Goal: Task Accomplishment & Management: Complete application form

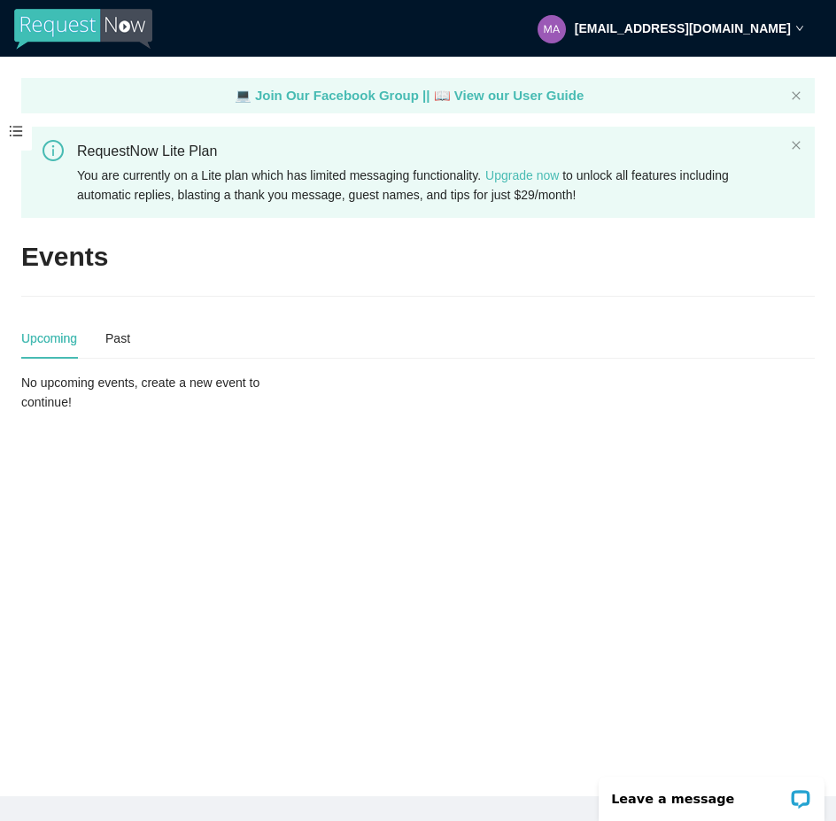
click at [58, 341] on div "Upcoming" at bounding box center [49, 338] width 56 height 19
click at [16, 134] on span at bounding box center [16, 131] width 32 height 37
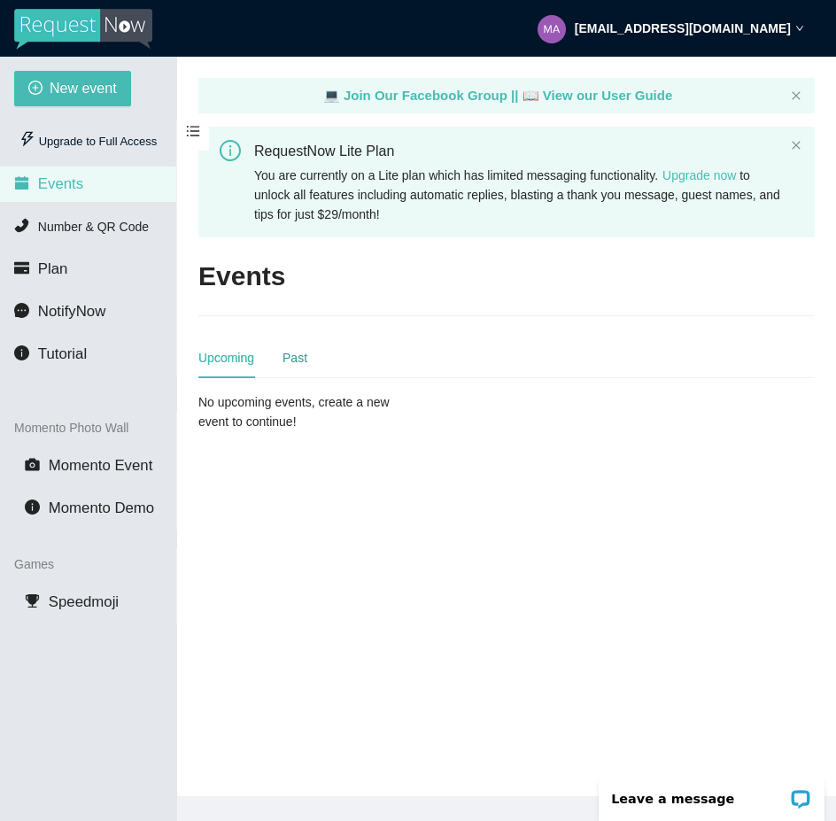
click at [295, 357] on div "Past" at bounding box center [295, 357] width 25 height 19
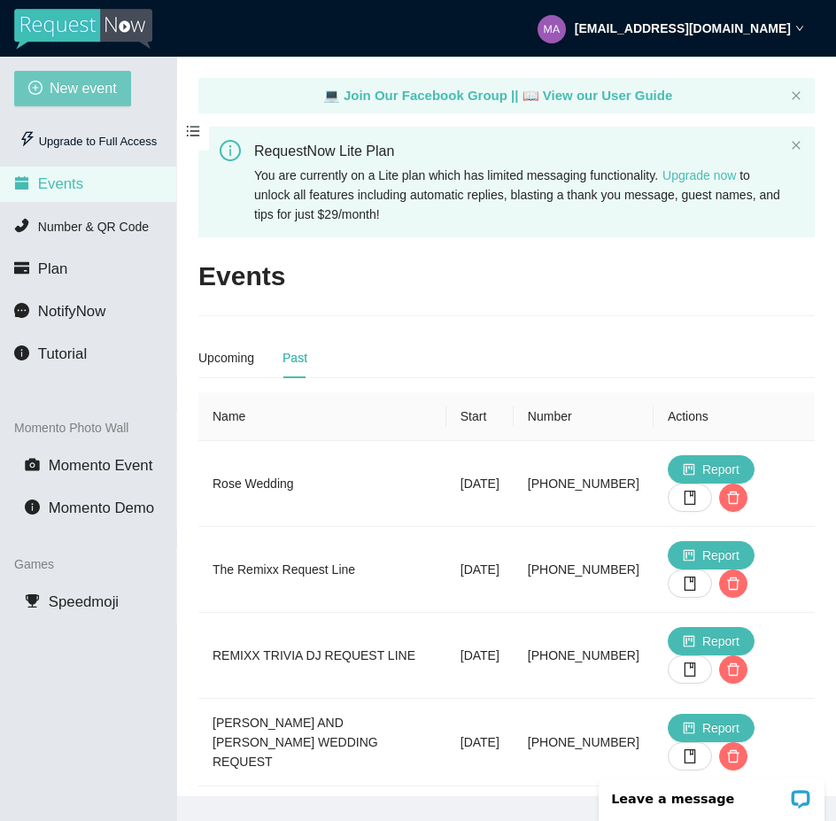
click at [96, 87] on span "New event" at bounding box center [83, 88] width 67 height 22
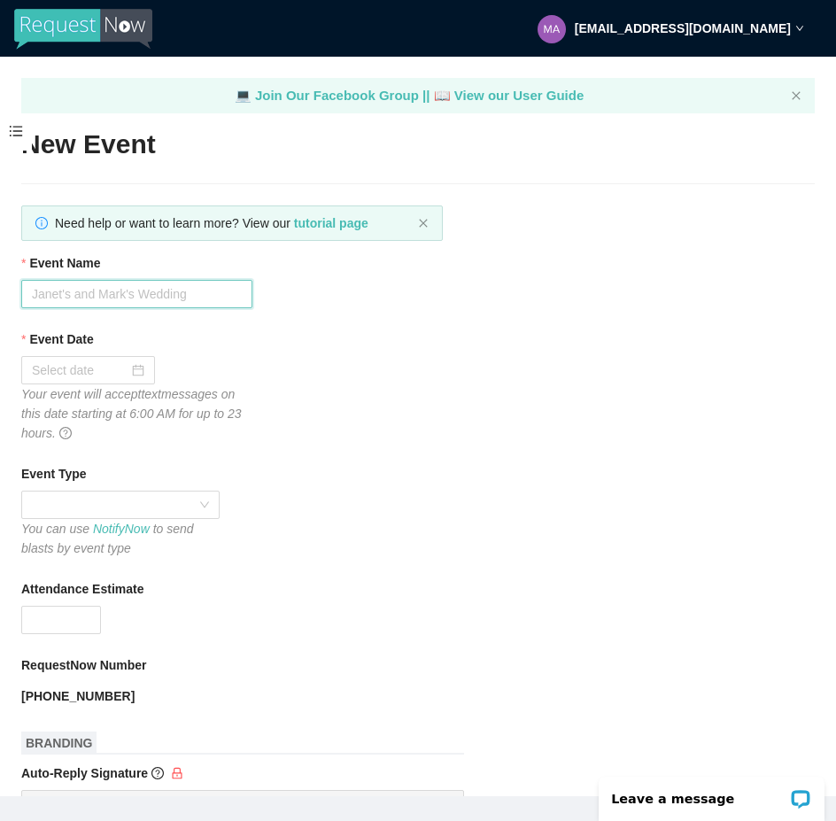
click at [89, 302] on input "Event Name" at bounding box center [136, 294] width 231 height 28
type input "[PERSON_NAME] & [PERSON_NAME] Wedding"
click at [135, 365] on div at bounding box center [88, 369] width 112 height 19
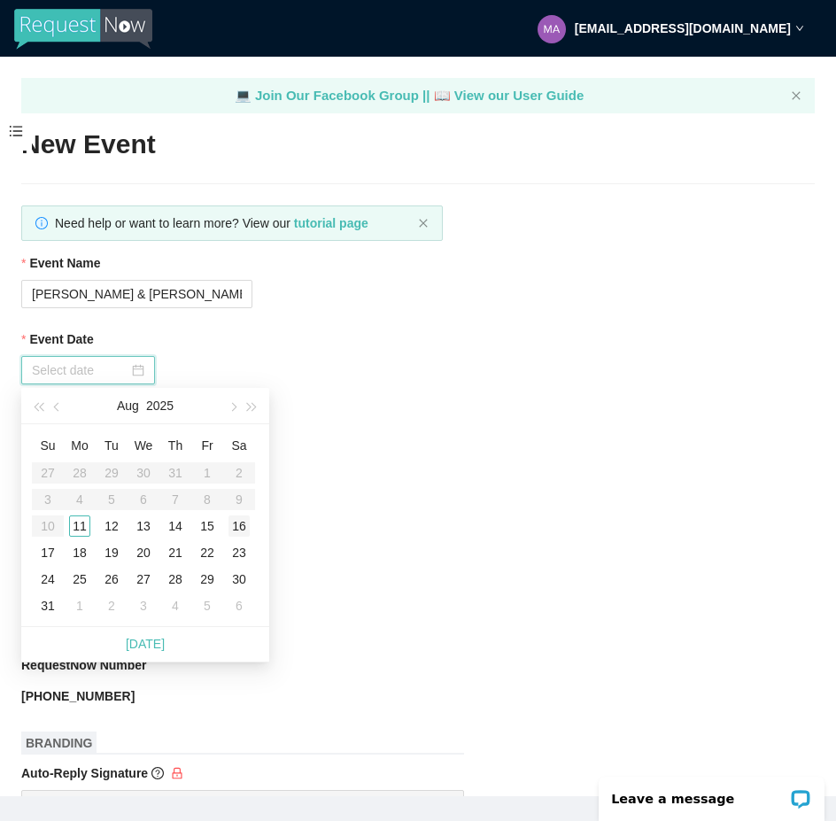
type input "08/16/2025"
click at [234, 522] on div "16" at bounding box center [238, 525] width 21 height 21
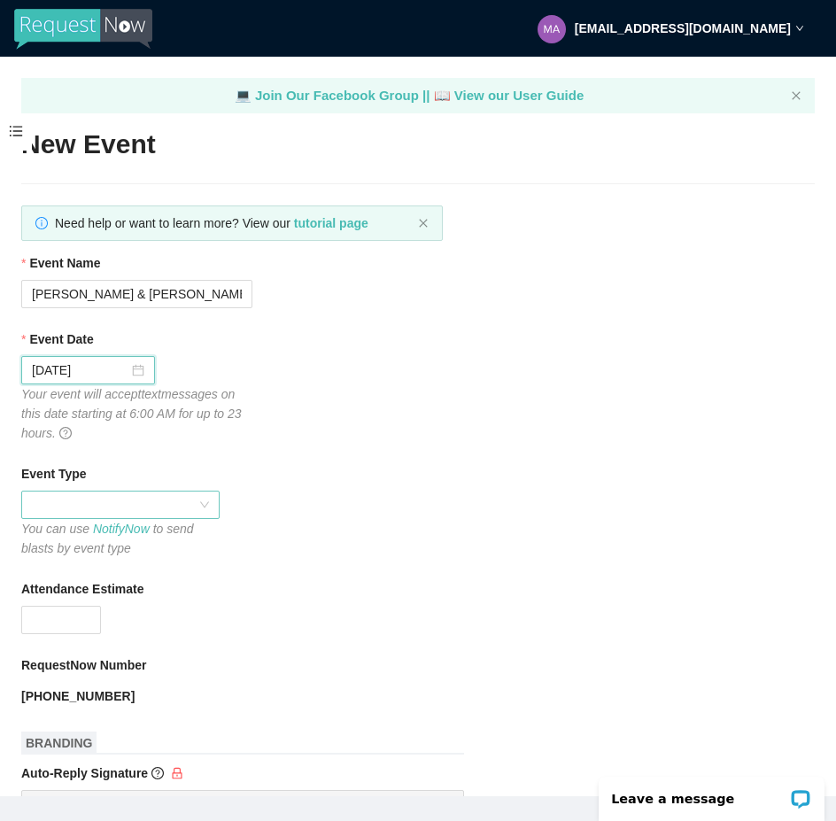
click at [201, 507] on span at bounding box center [120, 505] width 177 height 27
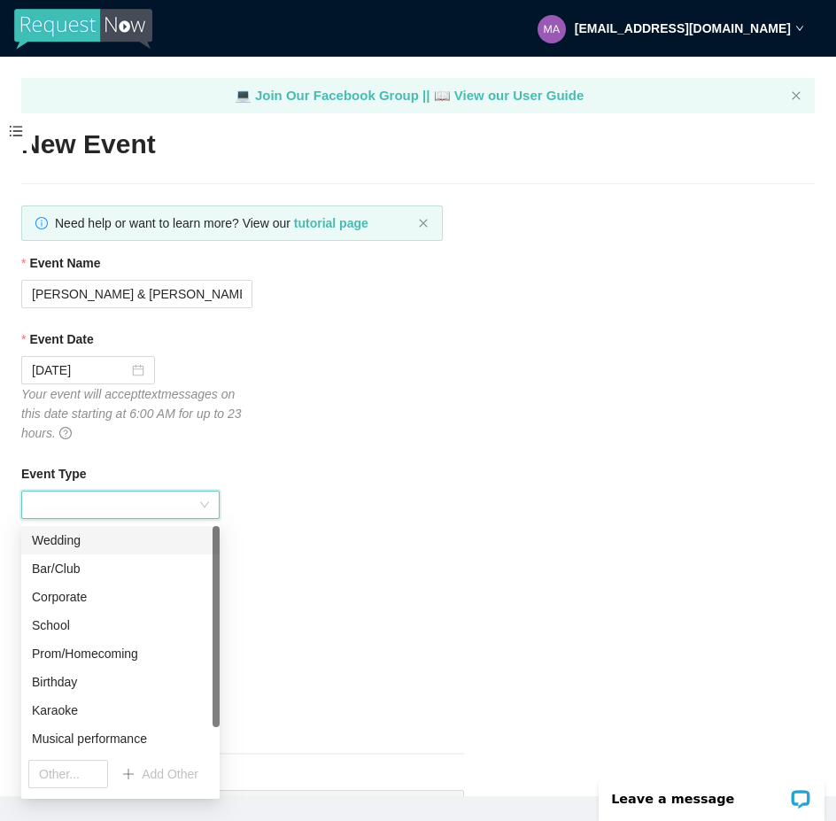
click at [128, 538] on div "Wedding" at bounding box center [120, 540] width 177 height 19
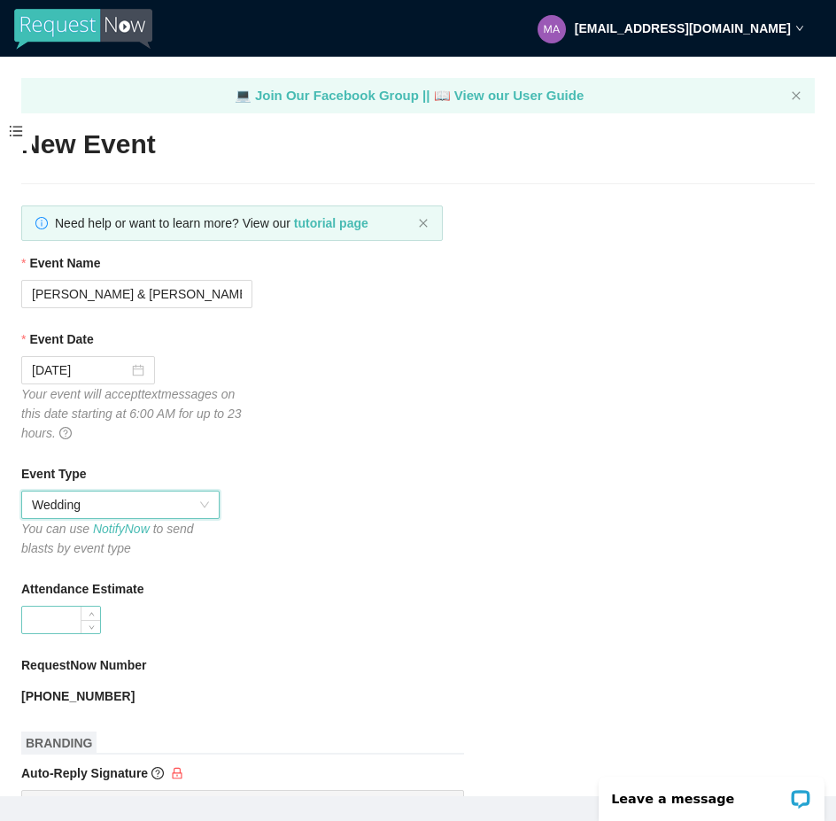
click at [79, 619] on input "Attendance Estimate" at bounding box center [61, 620] width 78 height 27
type input "2"
type input "150"
click at [291, 580] on div "Attendance Estimate" at bounding box center [418, 592] width 794 height 27
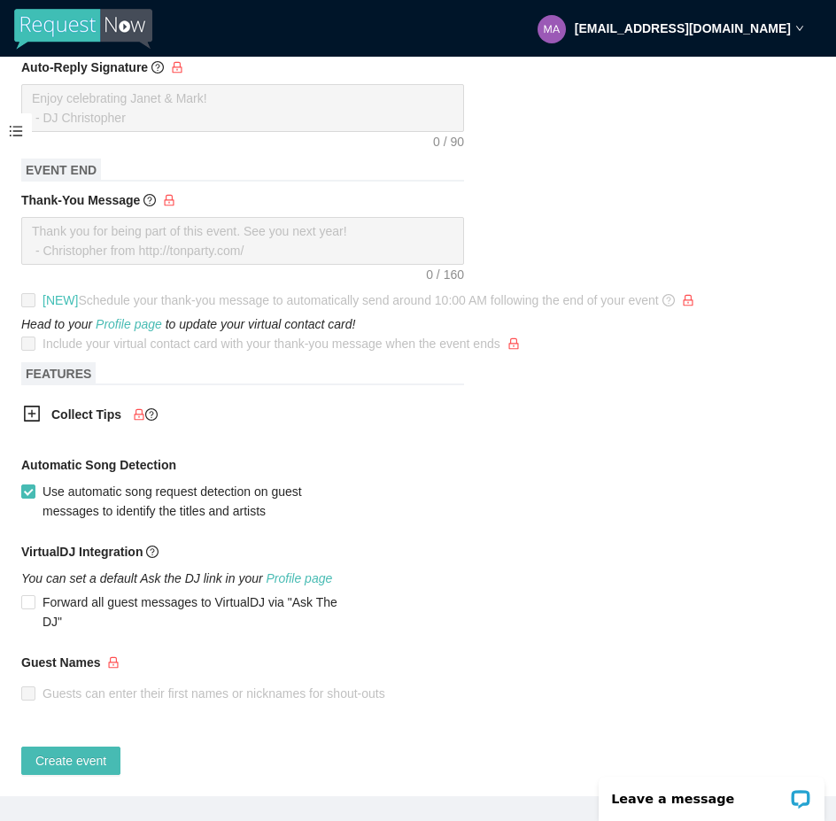
scroll to position [719, 0]
click at [73, 751] on span "Create event" at bounding box center [70, 760] width 71 height 19
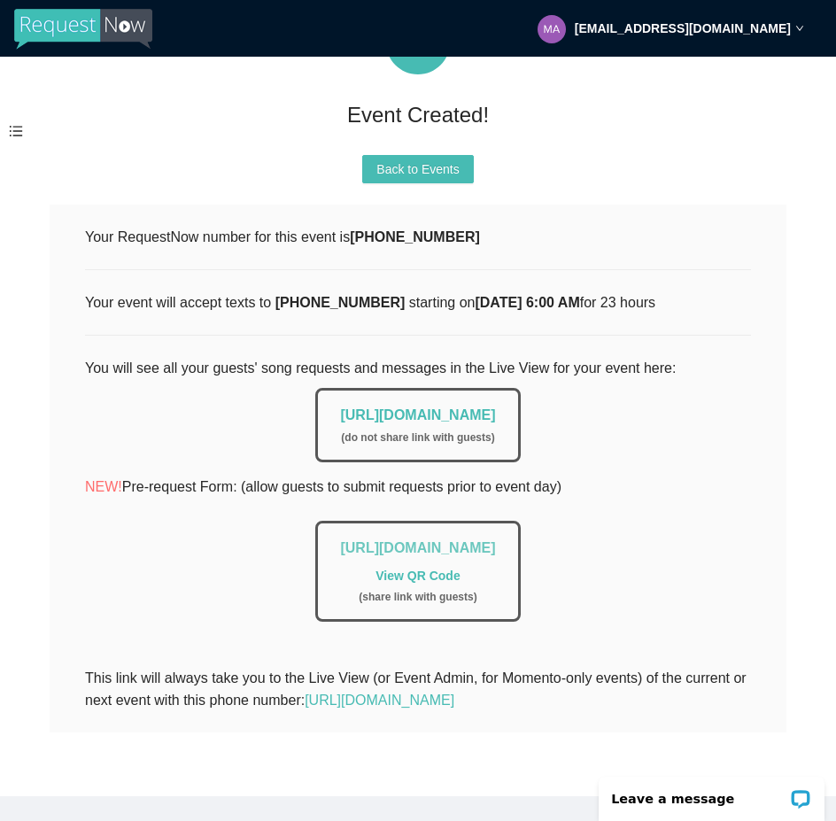
click at [340, 540] on link "https://app.requestnow.io/add-requests/d3a8a4fb-af79-4248-afc0-2b64e7ea14db" at bounding box center [417, 547] width 155 height 15
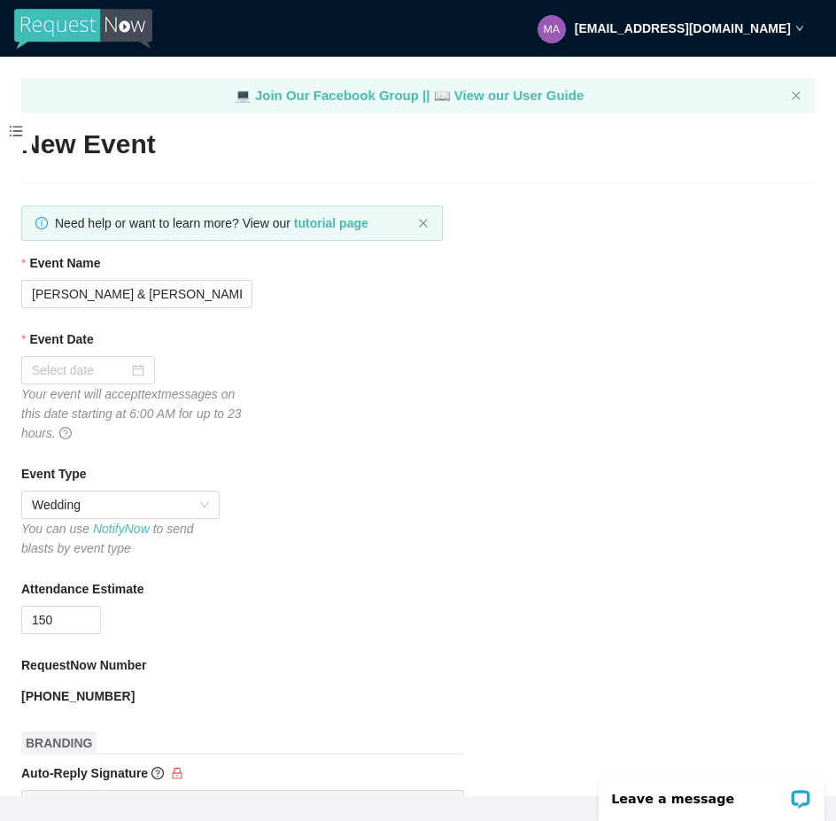
click at [19, 131] on span at bounding box center [16, 131] width 32 height 37
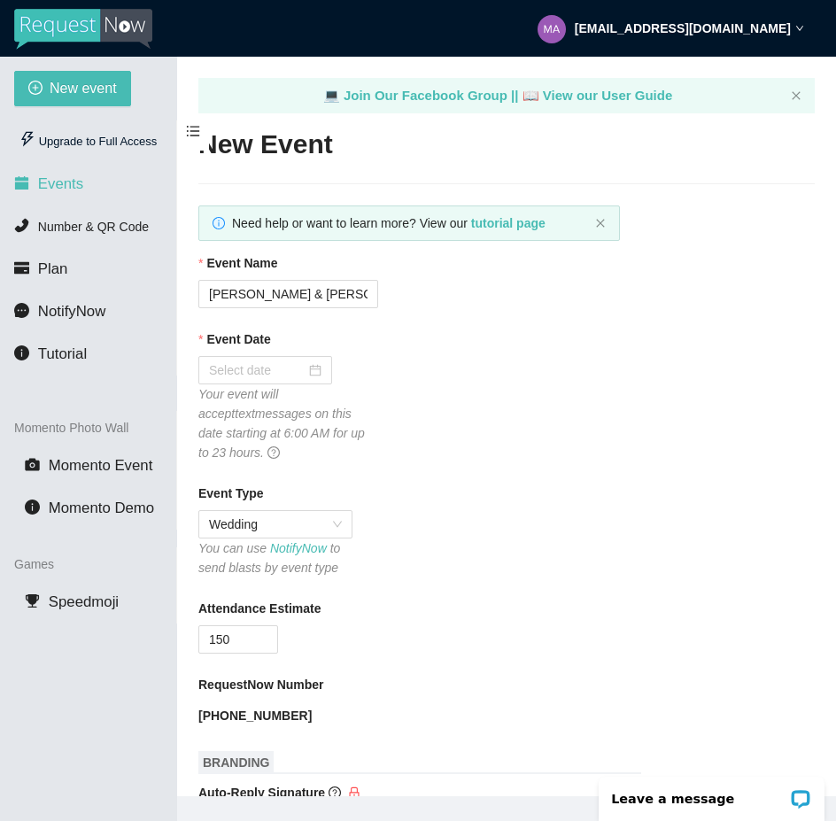
click at [62, 187] on span "Events" at bounding box center [60, 183] width 45 height 17
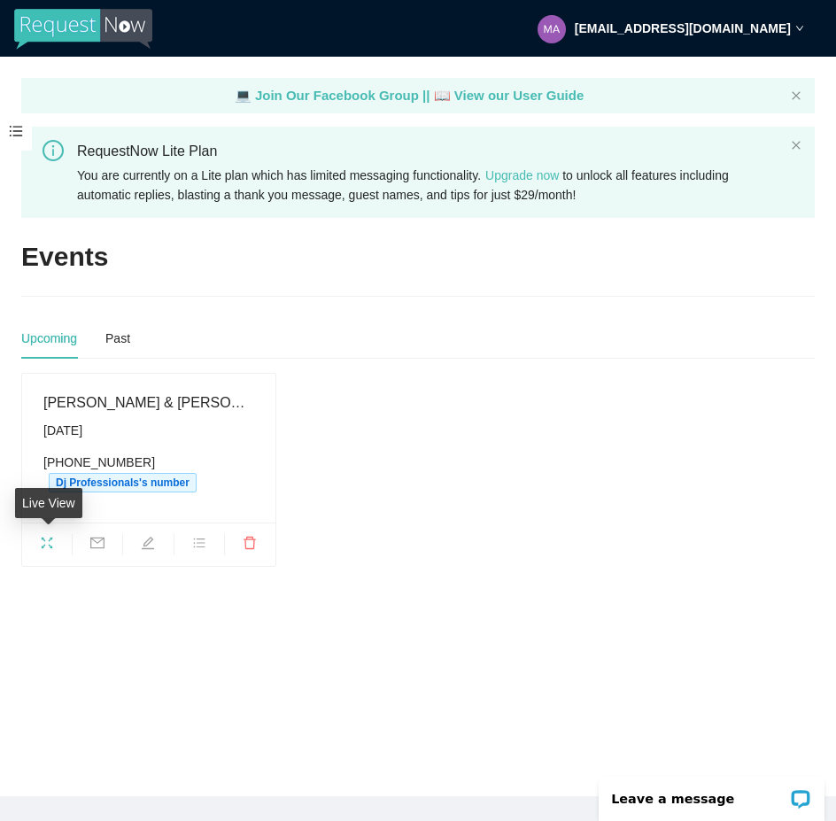
click at [50, 540] on icon "fullscreen" at bounding box center [48, 544] width 12 height 12
click at [43, 540] on icon "fullscreen" at bounding box center [47, 543] width 14 height 14
click at [98, 543] on icon "mail" at bounding box center [97, 543] width 14 height 14
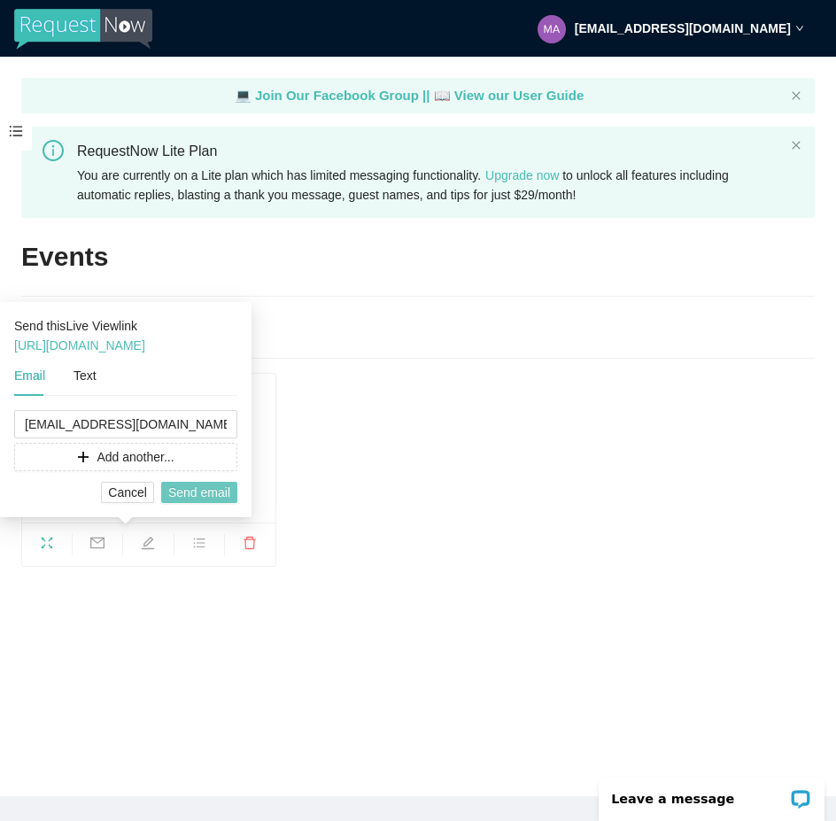
click at [210, 489] on span "Send email" at bounding box center [199, 492] width 62 height 19
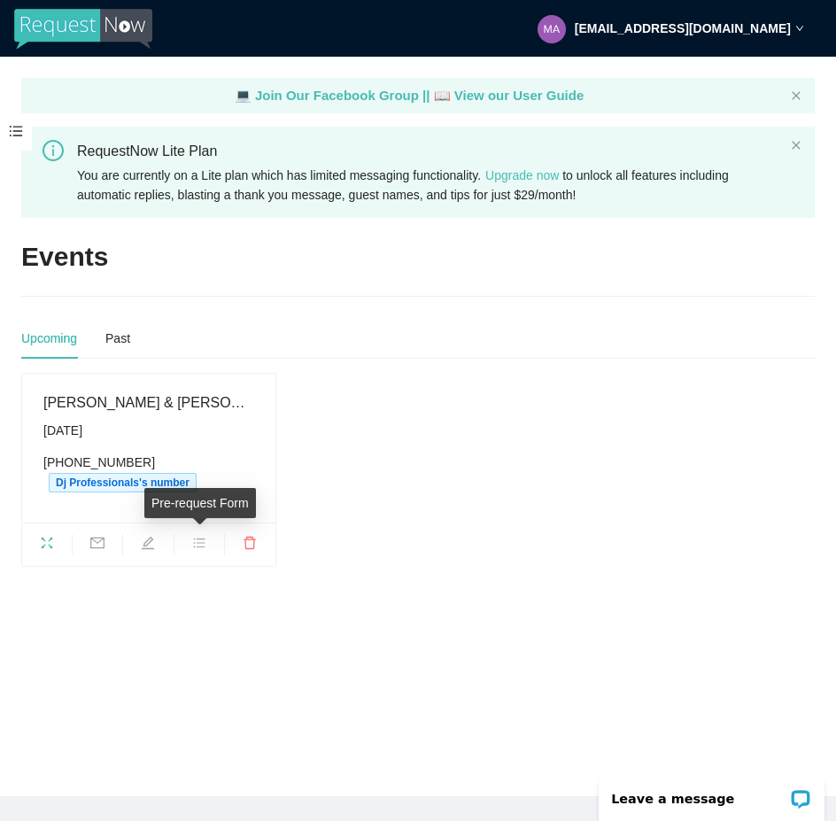
click at [198, 539] on icon "bars" at bounding box center [199, 543] width 14 height 14
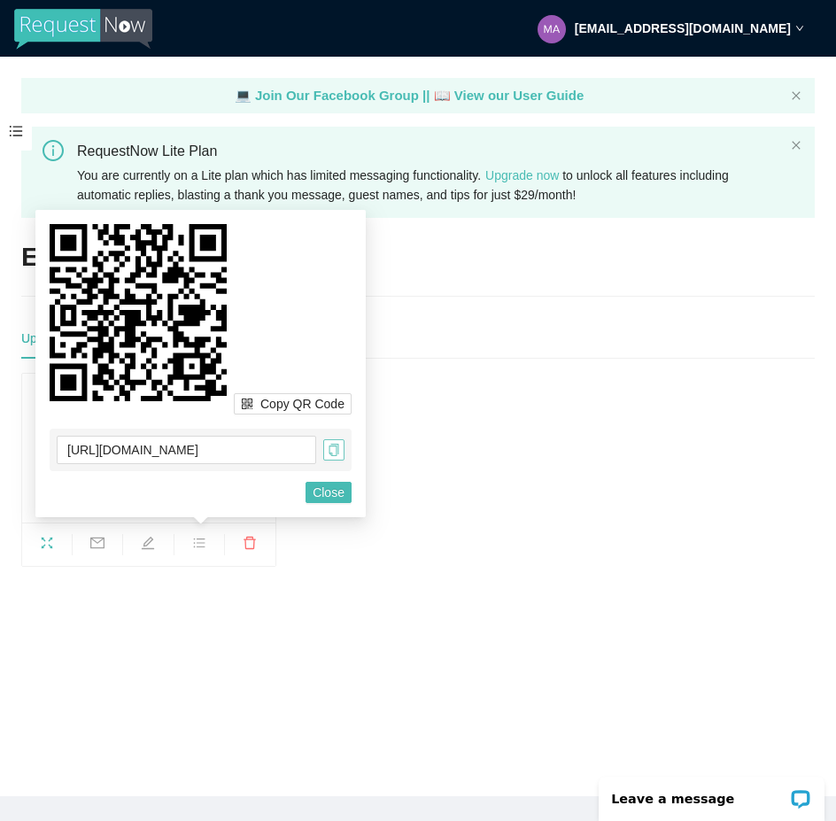
click at [328, 451] on icon "copy" at bounding box center [334, 450] width 12 height 12
click at [16, 125] on span at bounding box center [16, 131] width 32 height 37
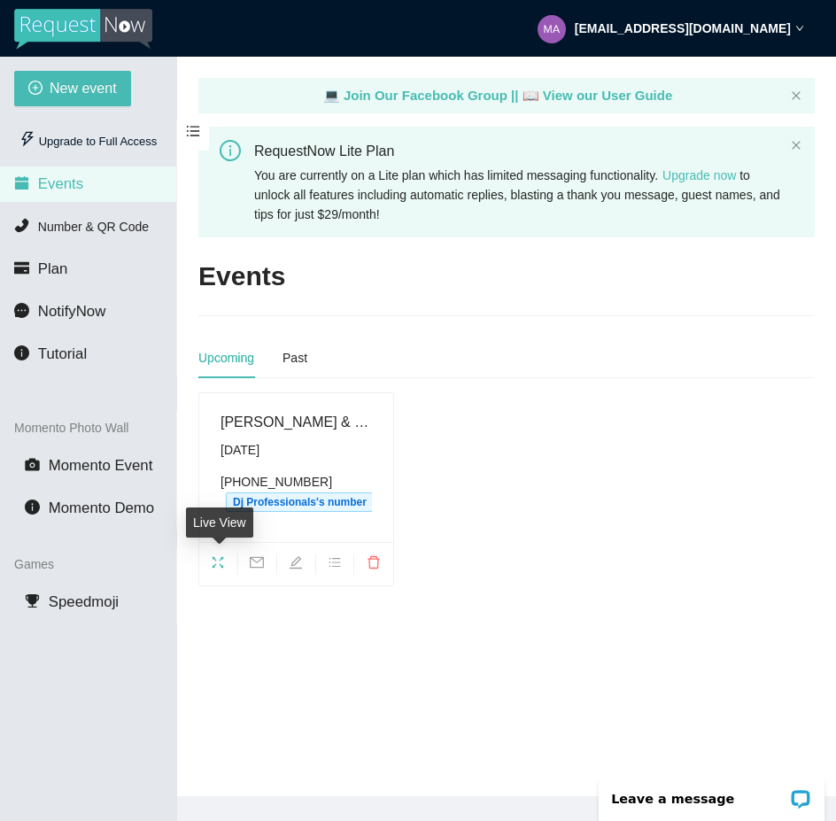
click at [220, 562] on icon "fullscreen" at bounding box center [218, 562] width 14 height 14
